Goal: Information Seeking & Learning: Compare options

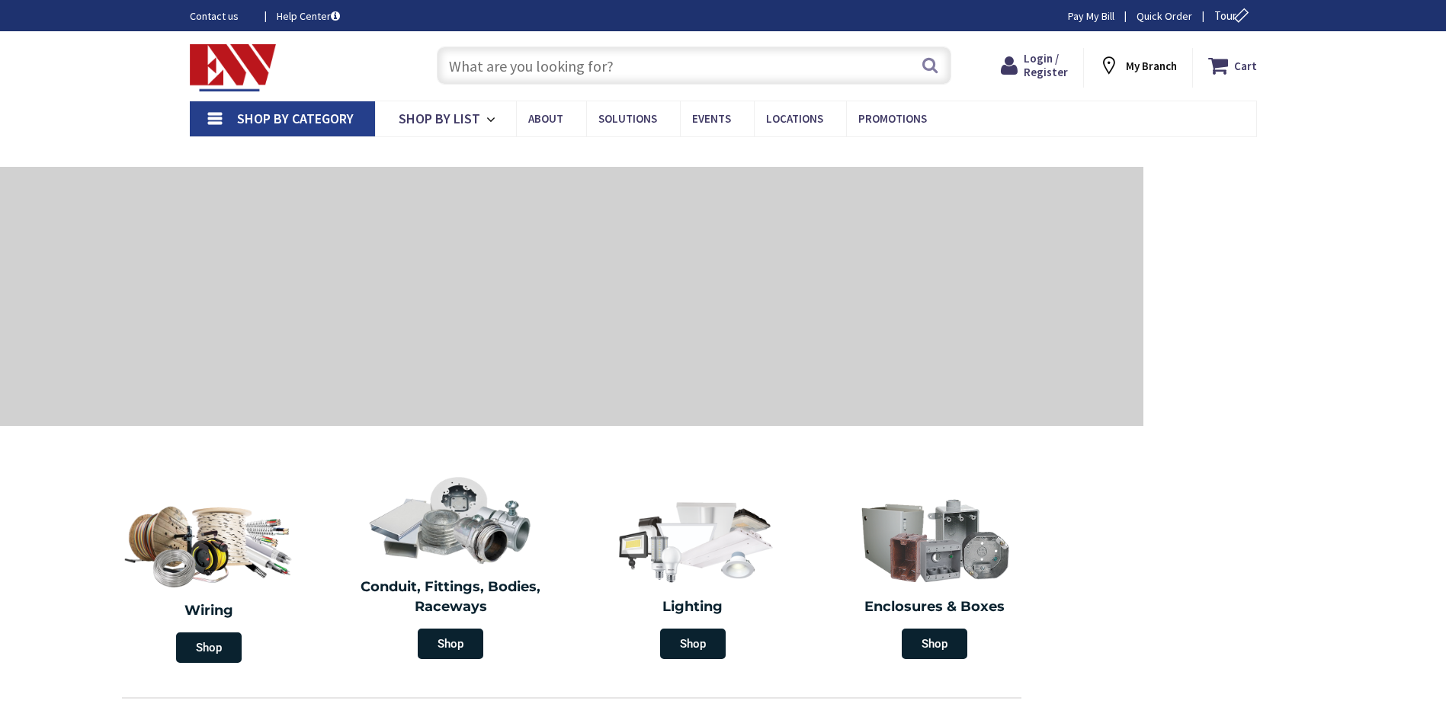
click at [498, 73] on input "text" at bounding box center [694, 65] width 515 height 38
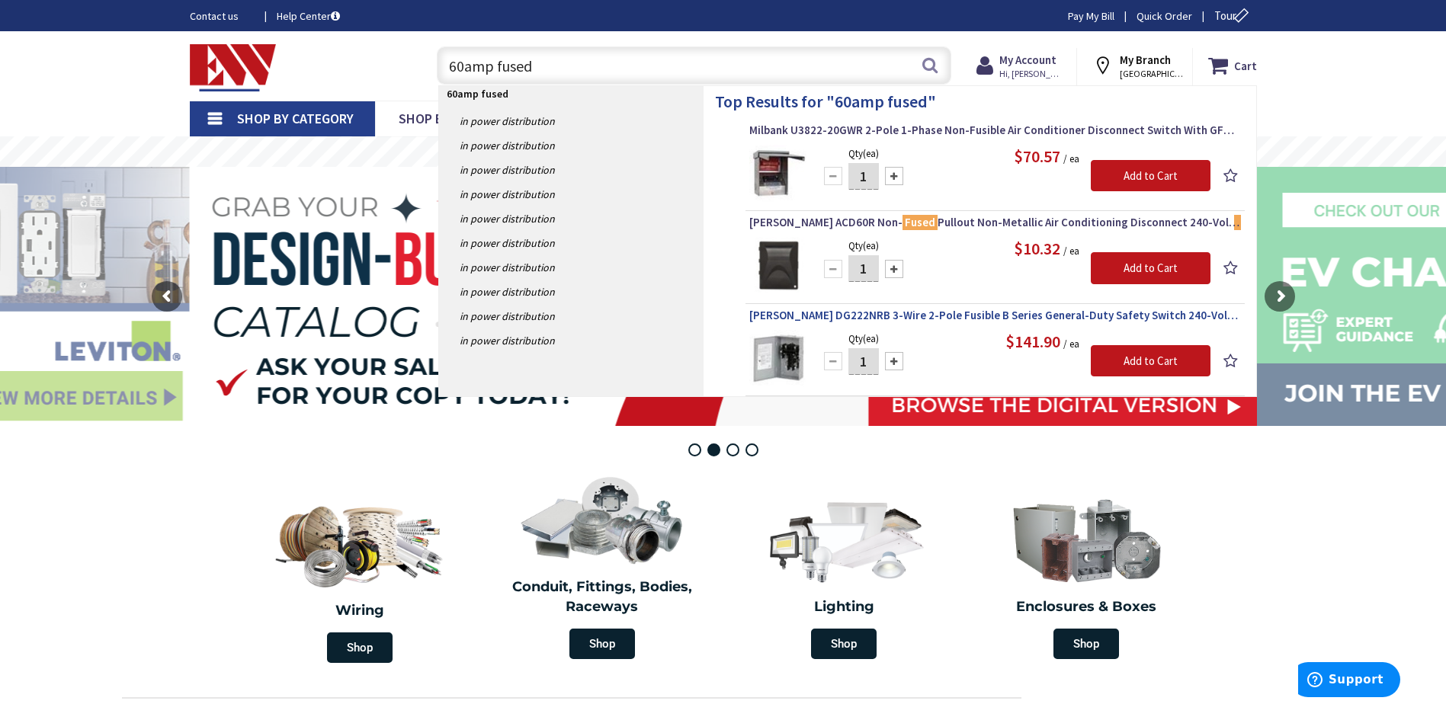
type input "60amp fused"
click at [931, 317] on span "Eaton DG222NRB 3-Wire 2-Pole Fusible B Series General-Duty Safety Switch 240-Vo…" at bounding box center [995, 315] width 492 height 15
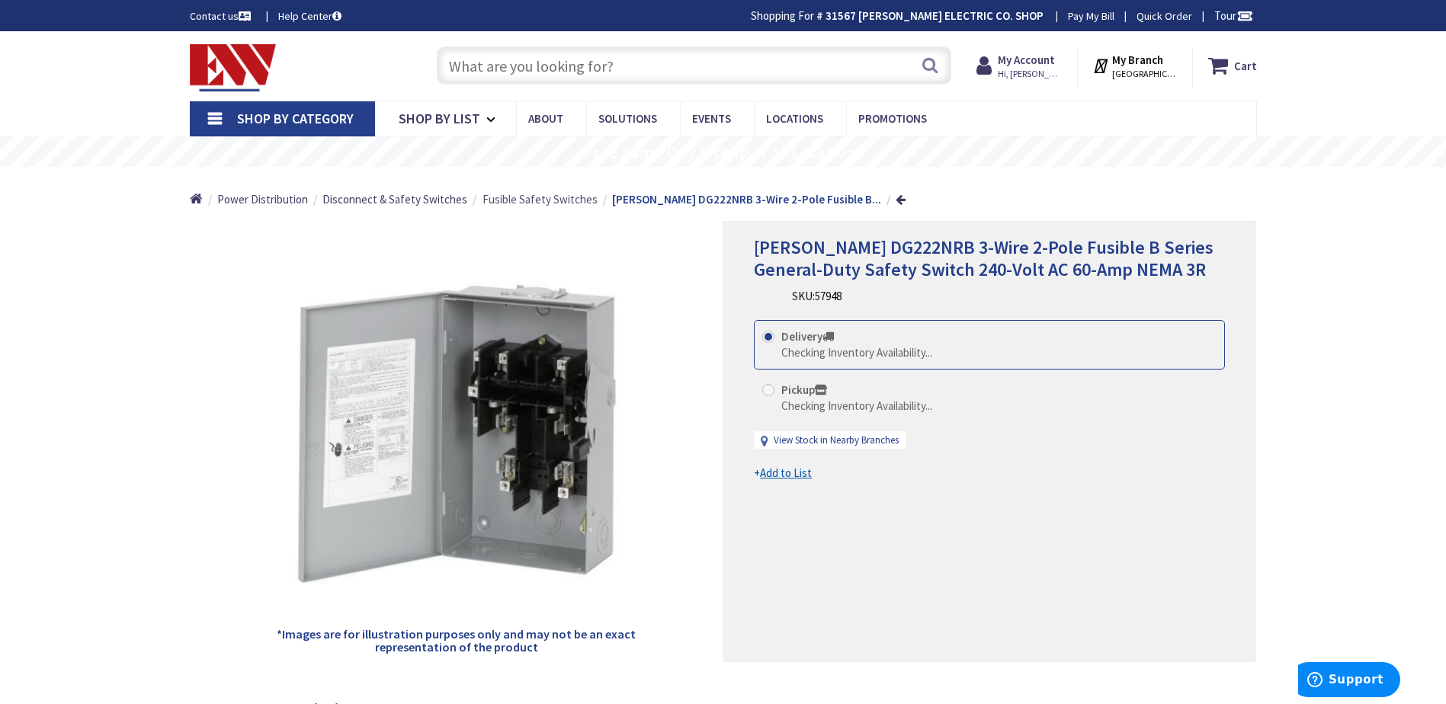
click at [527, 201] on span "Fusible Safety Switches" at bounding box center [540, 199] width 115 height 14
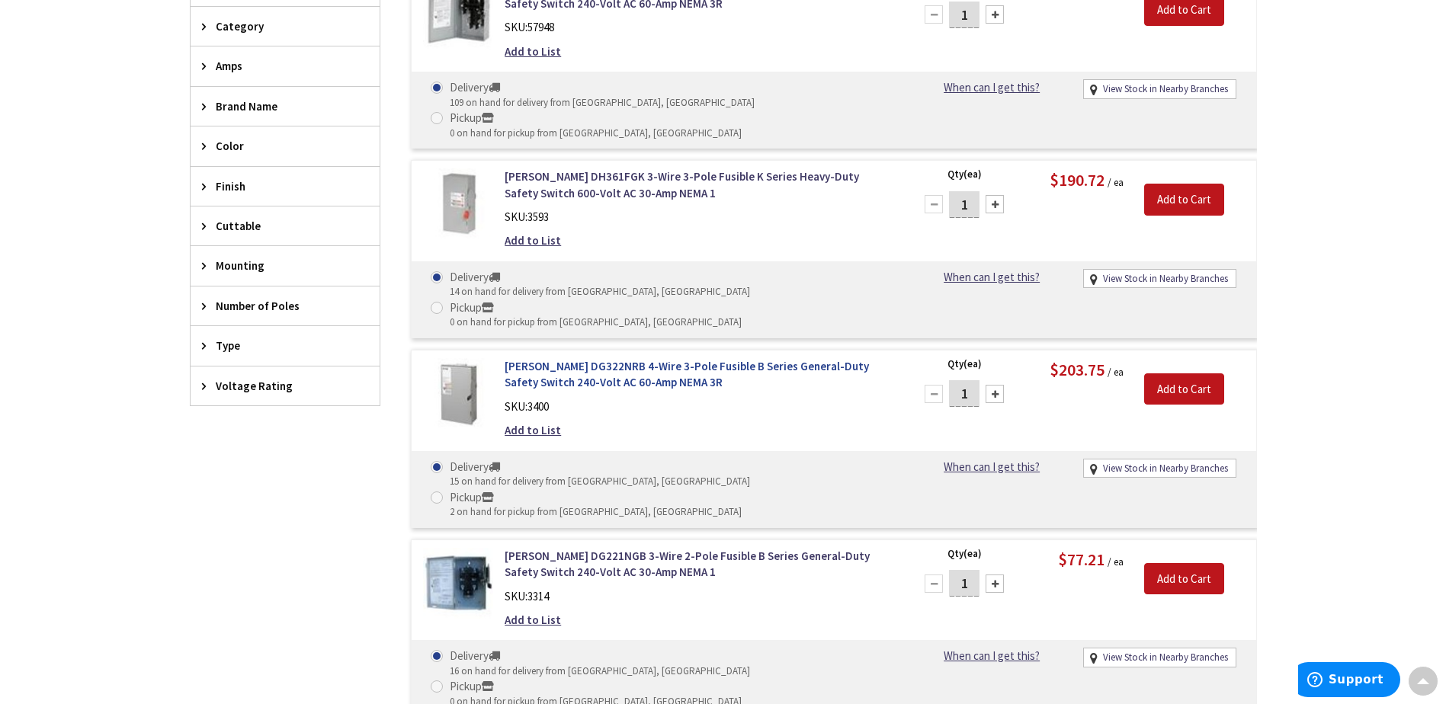
scroll to position [383, 0]
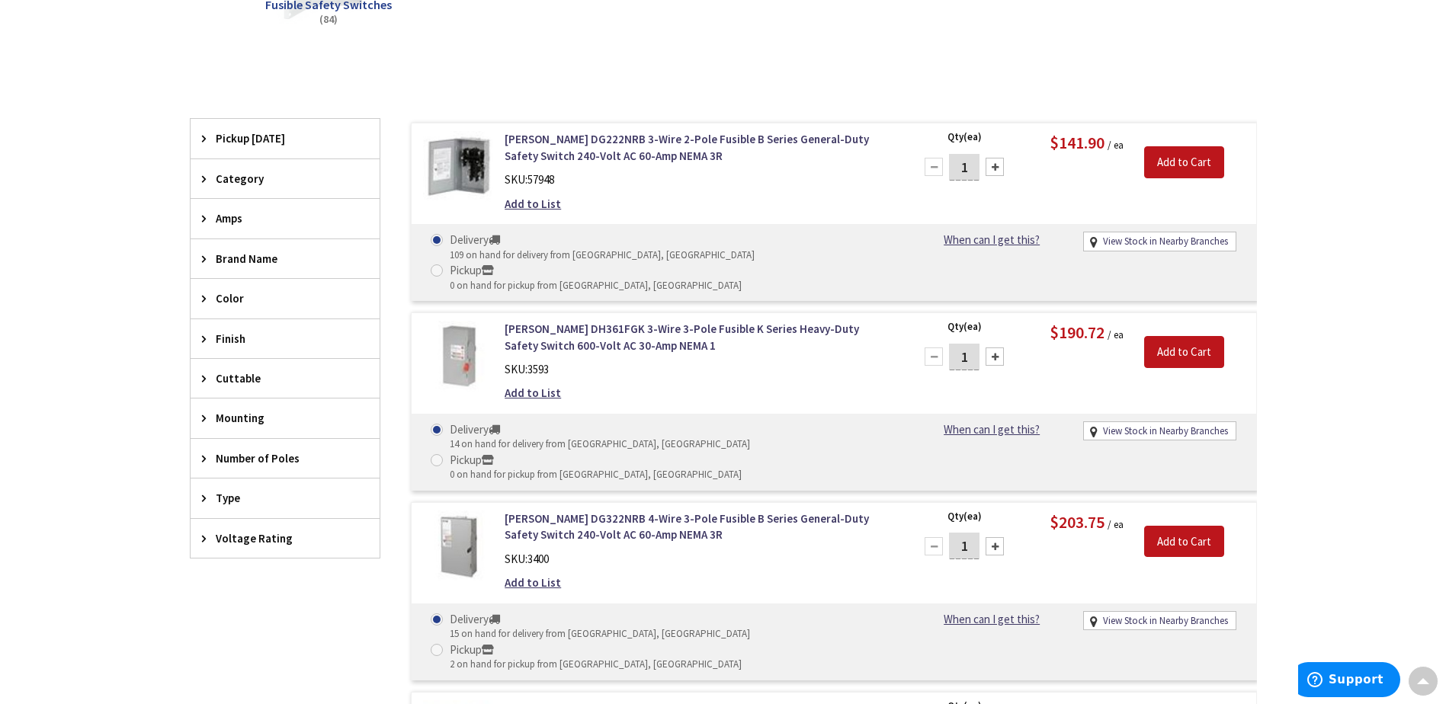
click at [306, 467] on span "Number of Poles" at bounding box center [278, 458] width 124 height 16
click at [235, 516] on span "3" at bounding box center [285, 515] width 189 height 26
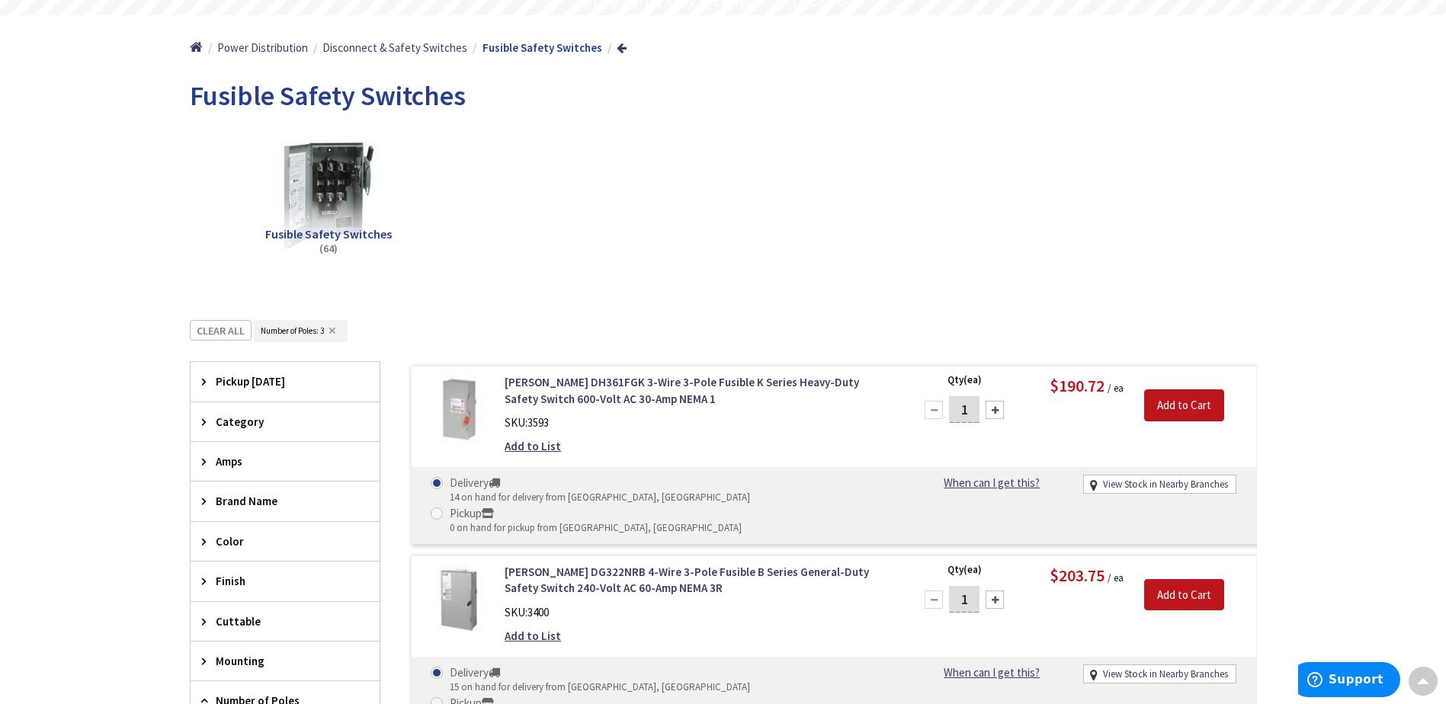
scroll to position [0, 0]
